Goal: Navigation & Orientation: Find specific page/section

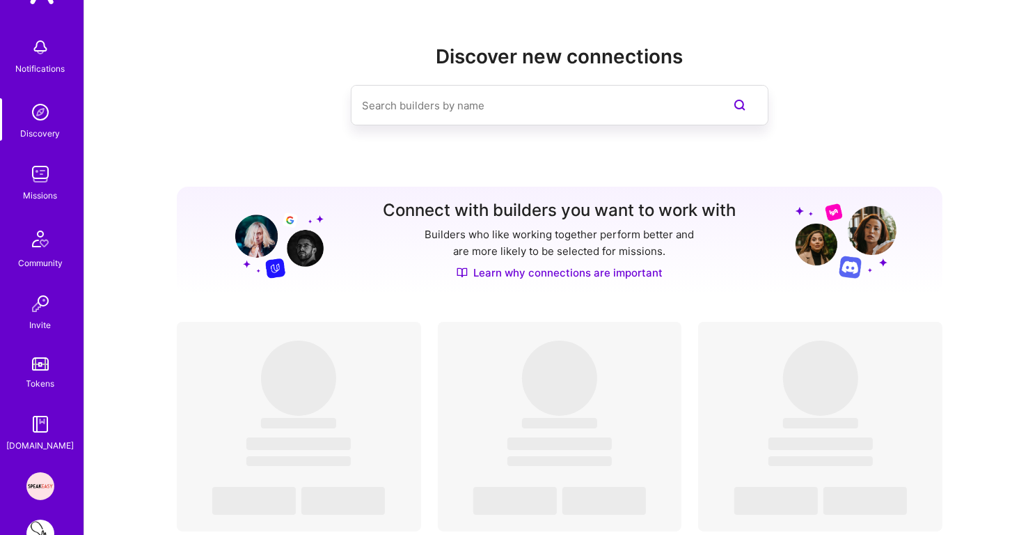
scroll to position [134, 0]
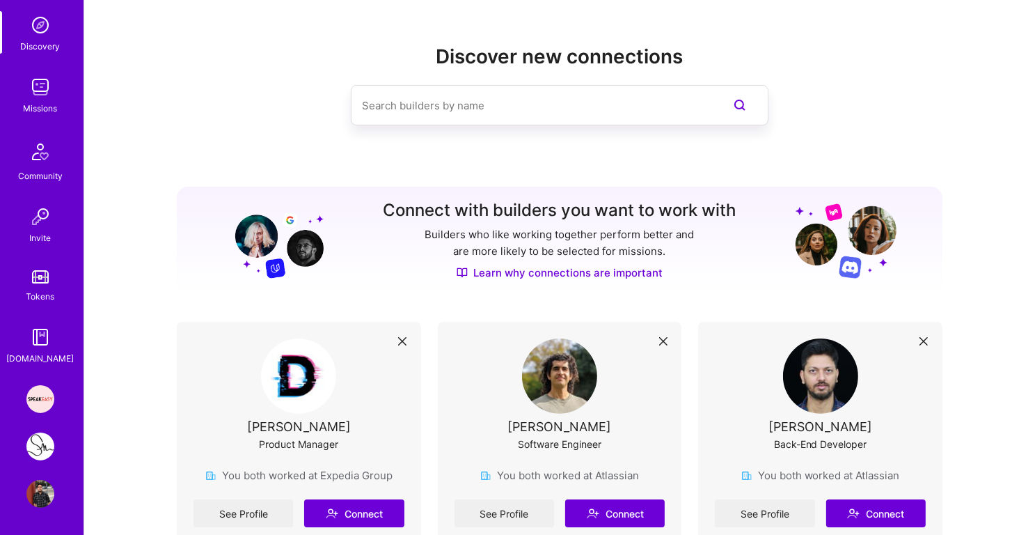
click at [38, 451] on img at bounding box center [40, 446] width 28 height 28
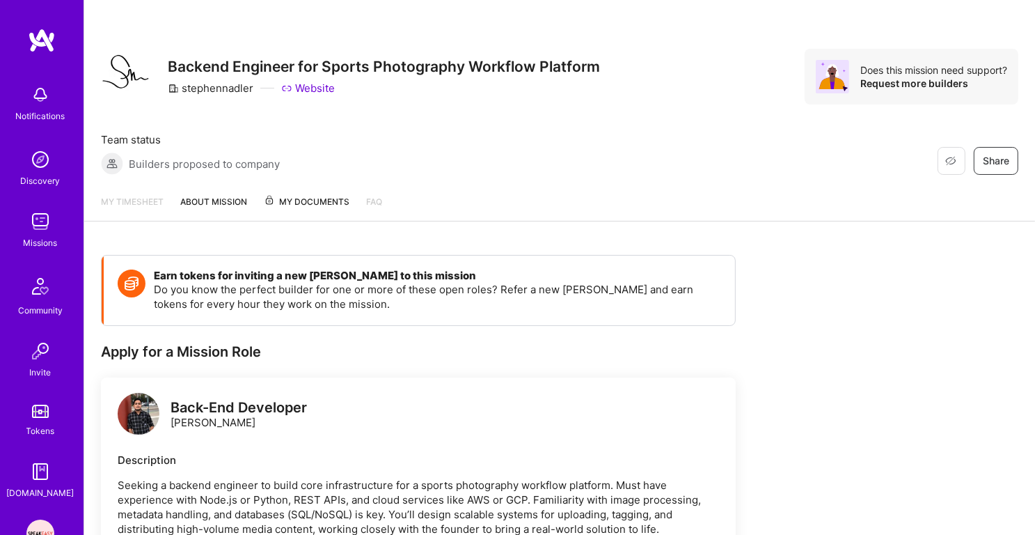
click at [43, 220] on img at bounding box center [40, 222] width 28 height 28
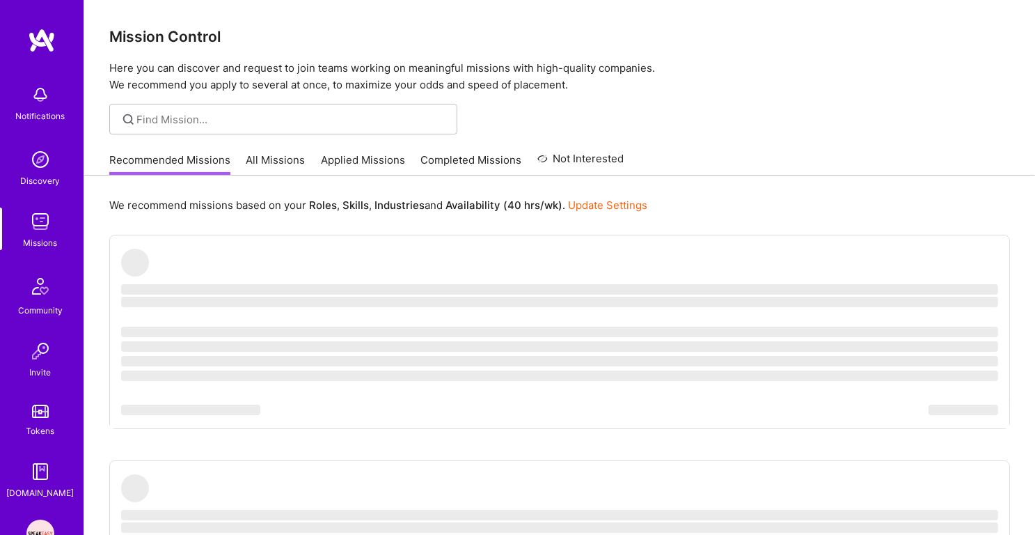
click at [386, 205] on b "Industries" at bounding box center [400, 204] width 50 height 13
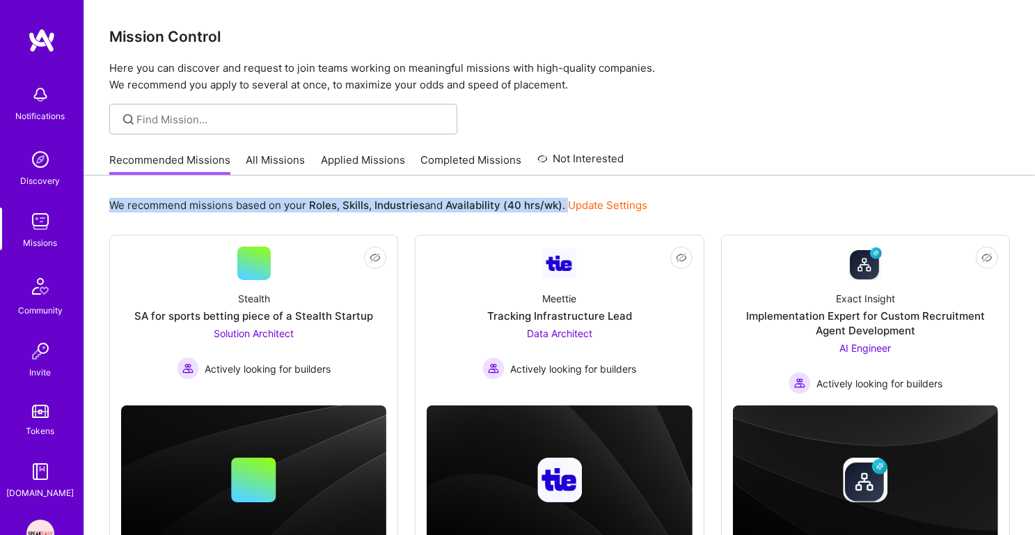
click at [425, 209] on p "We recommend missions based on your Roles , Skills , Industries and Availabilit…" at bounding box center [378, 205] width 538 height 15
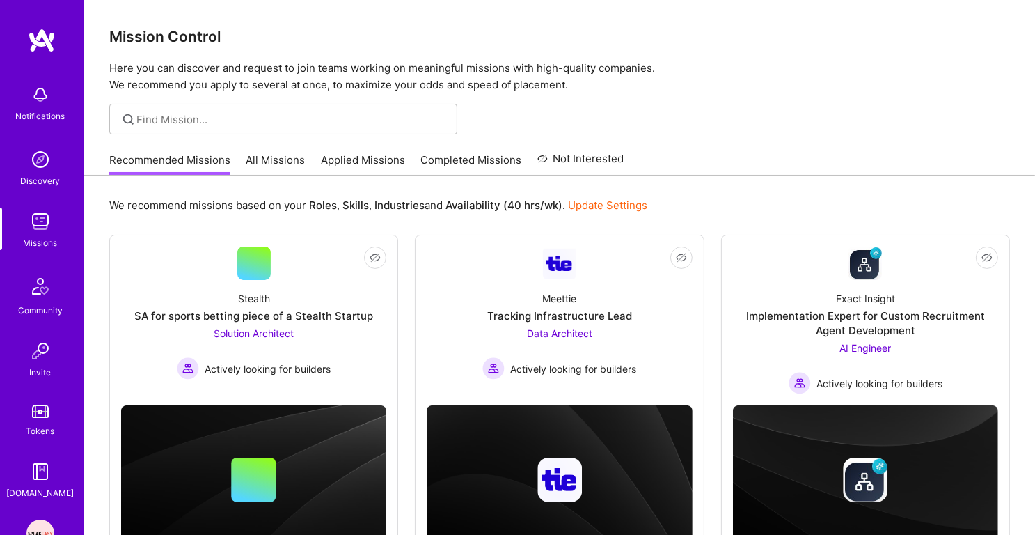
click at [357, 166] on link "Applied Missions" at bounding box center [363, 164] width 84 height 23
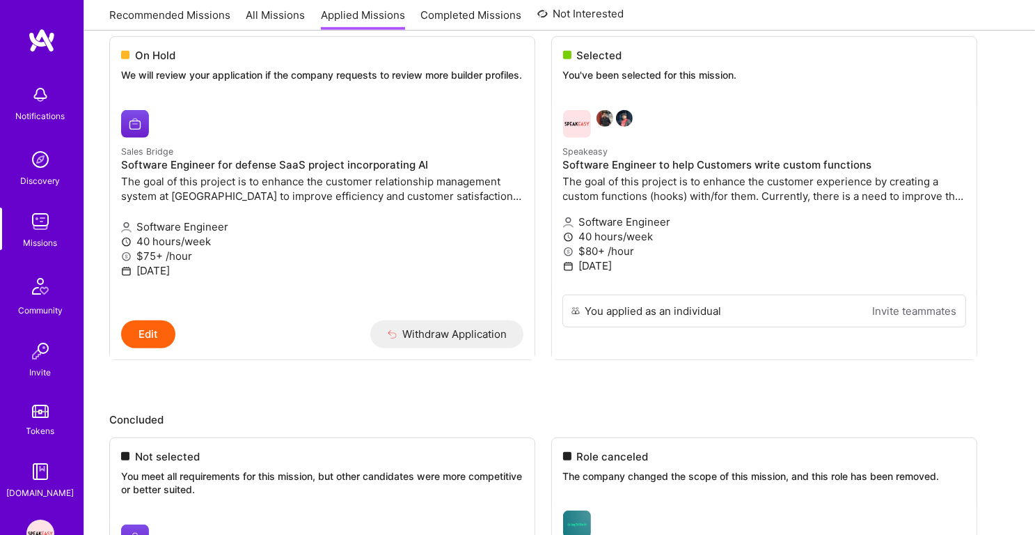
scroll to position [969, 0]
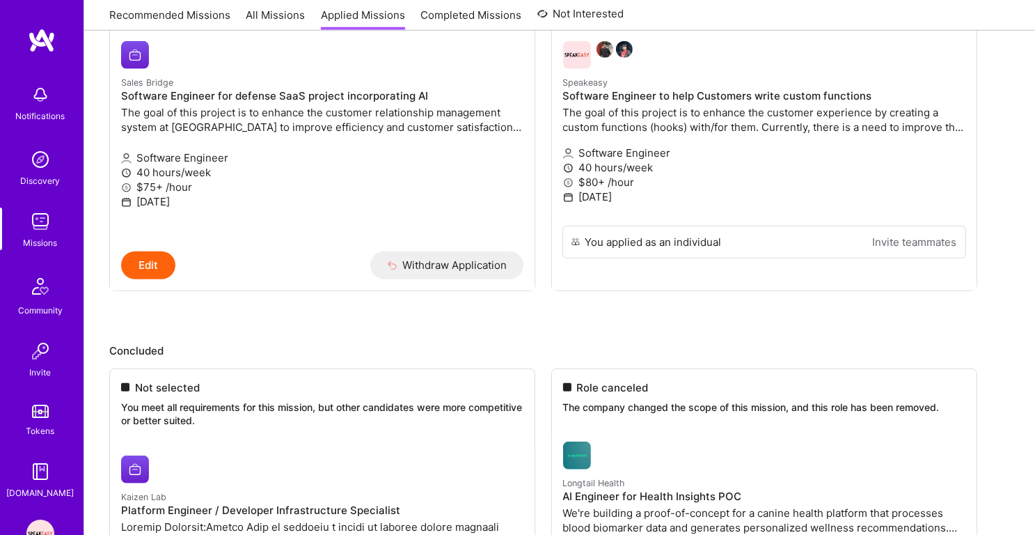
click at [49, 243] on div "Missions" at bounding box center [41, 242] width 34 height 15
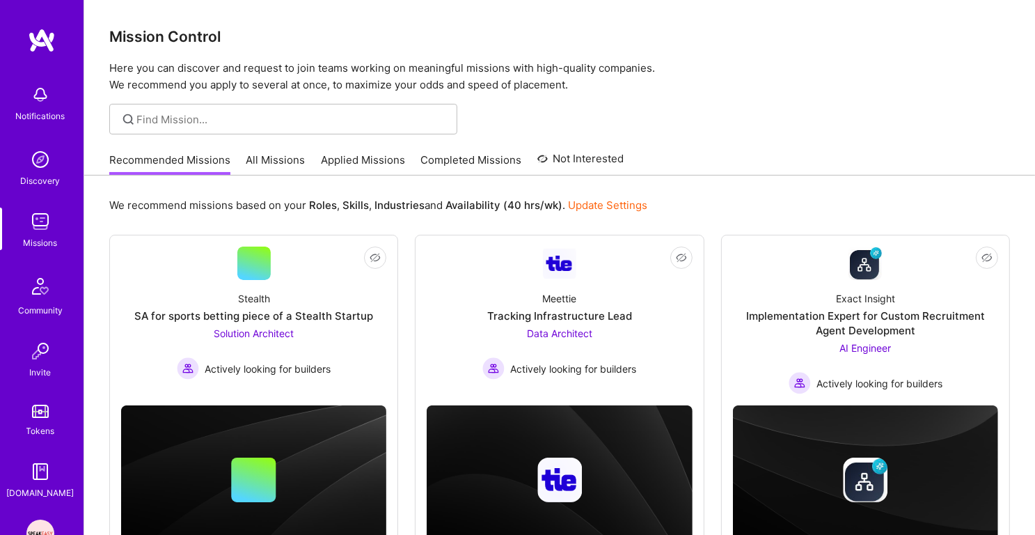
click at [49, 213] on img at bounding box center [40, 222] width 28 height 28
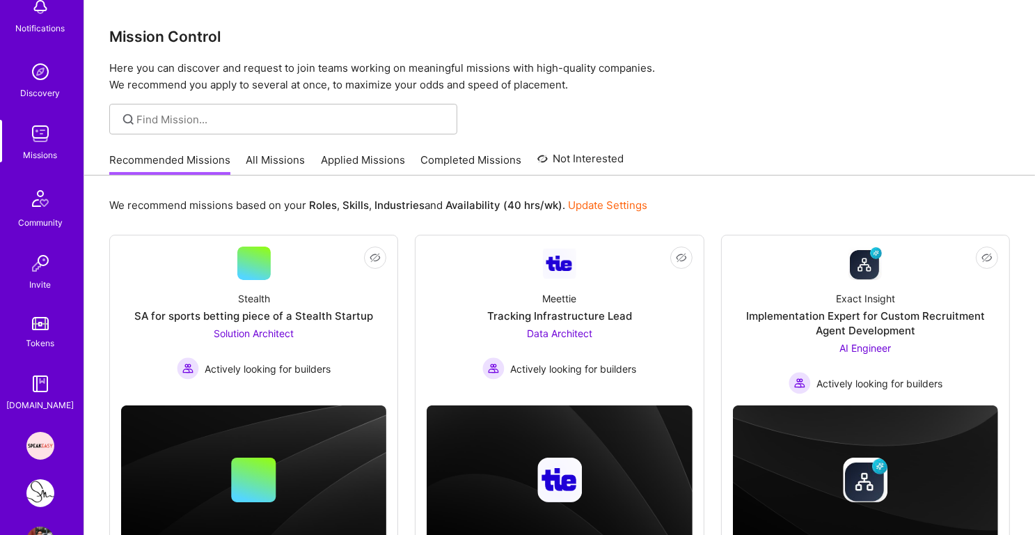
scroll to position [134, 0]
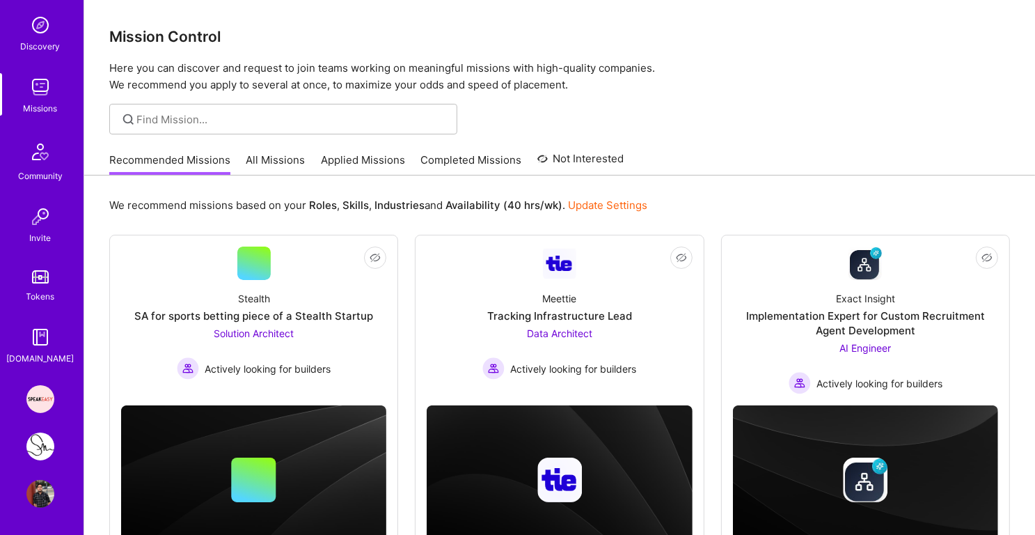
click at [44, 499] on img at bounding box center [40, 494] width 28 height 28
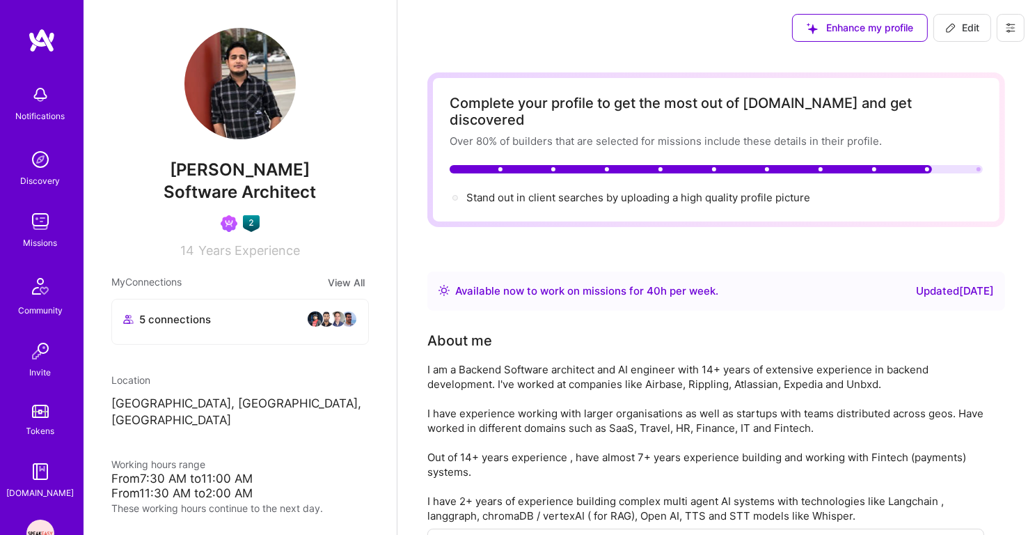
click at [29, 166] on img at bounding box center [40, 160] width 28 height 28
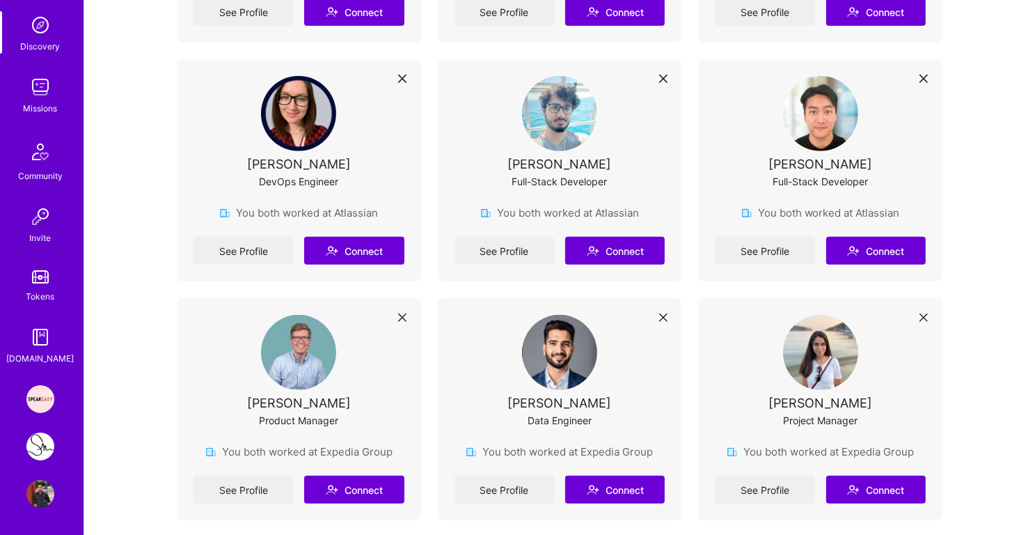
scroll to position [570, 0]
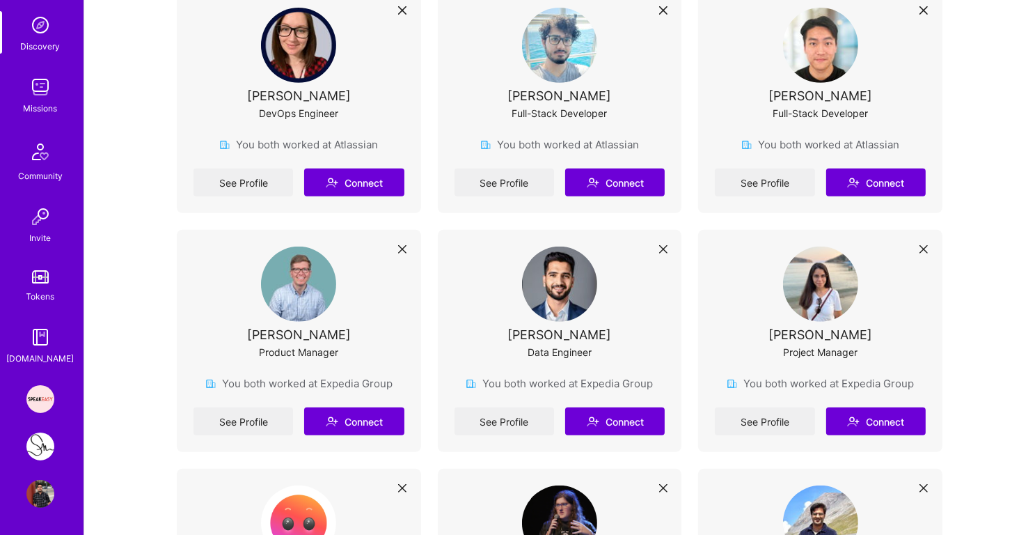
click at [37, 112] on div "Missions" at bounding box center [41, 108] width 34 height 15
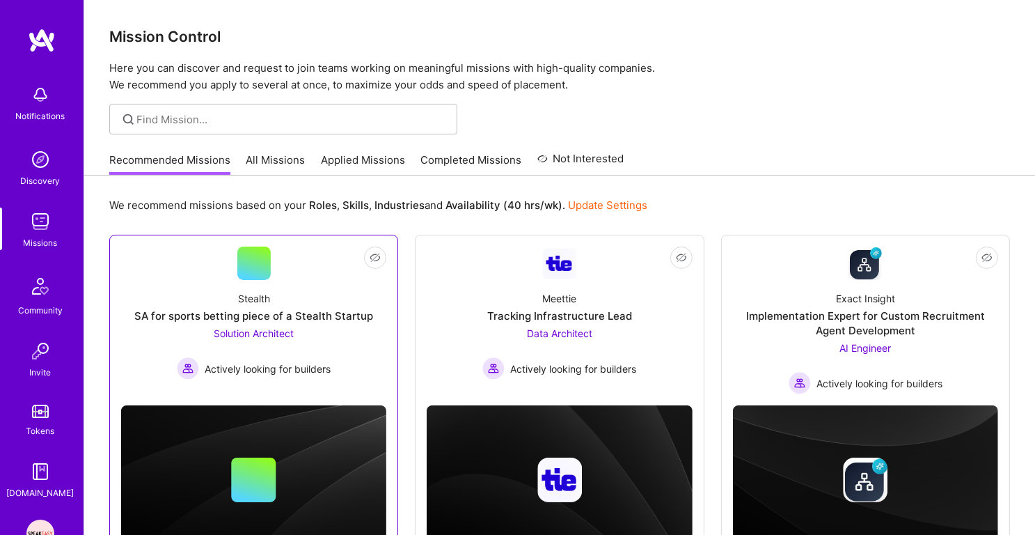
scroll to position [68, 0]
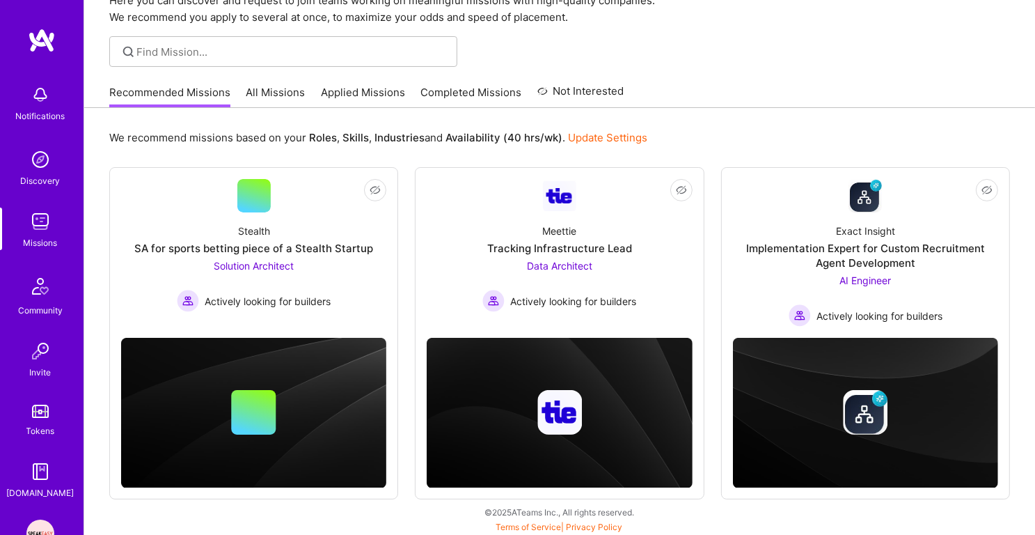
click at [390, 93] on link "Applied Missions" at bounding box center [363, 96] width 84 height 23
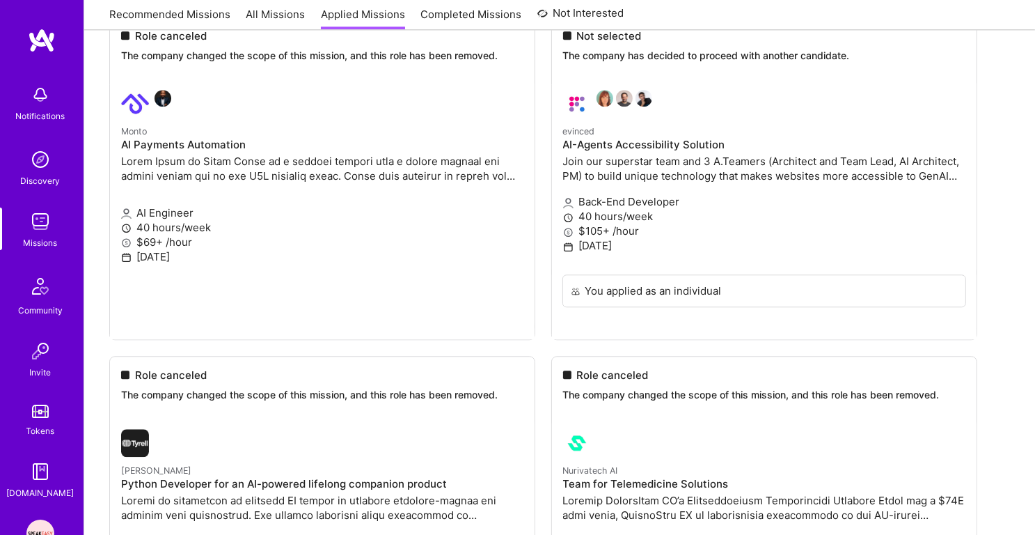
scroll to position [3508, 0]
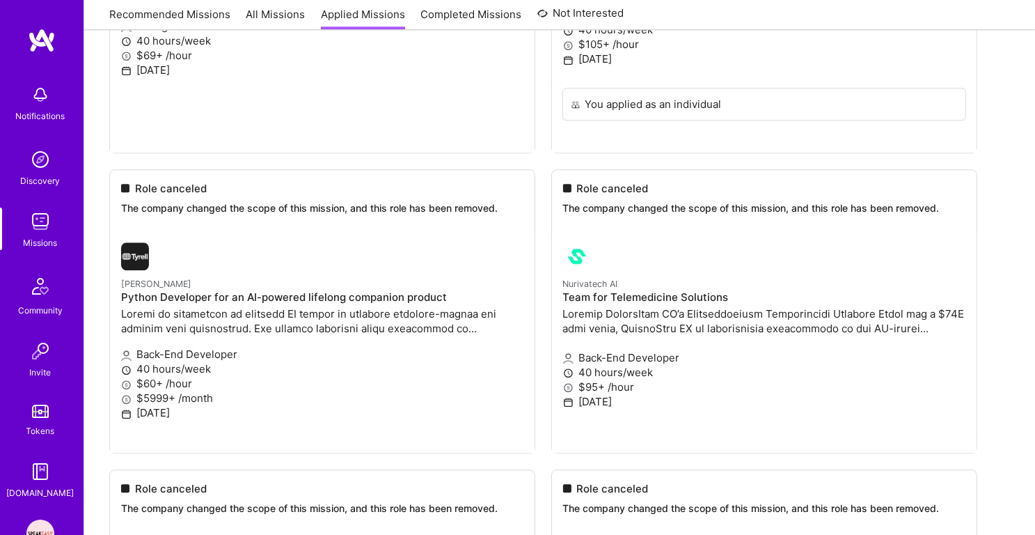
click at [29, 226] on img at bounding box center [40, 222] width 28 height 28
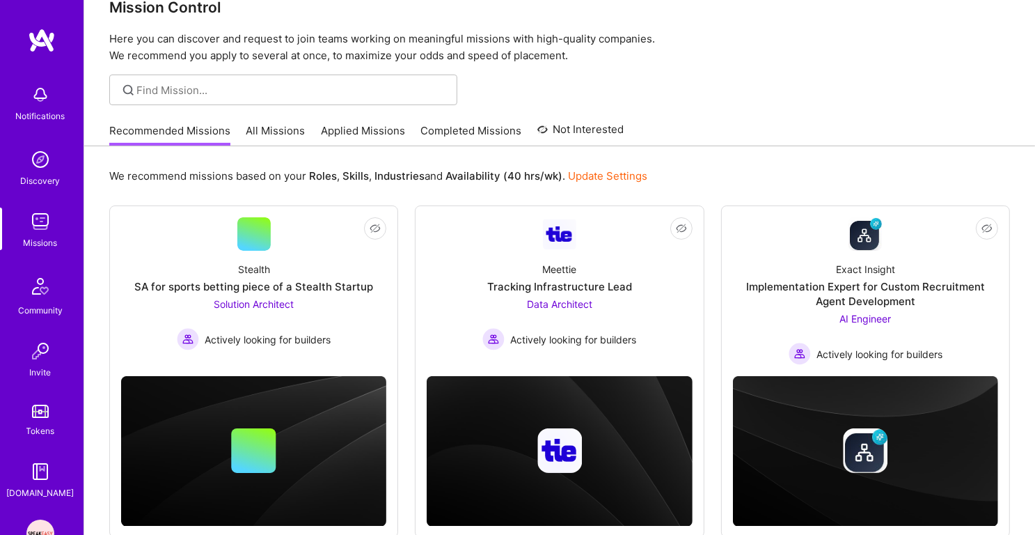
scroll to position [68, 0]
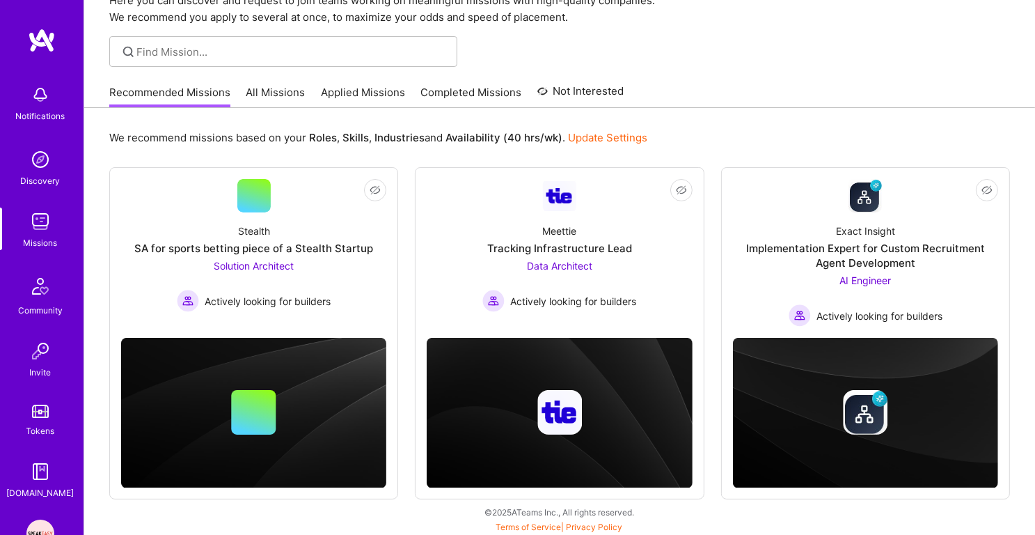
click at [47, 226] on img at bounding box center [40, 222] width 28 height 28
